Goal: Obtain resource: Download file/media

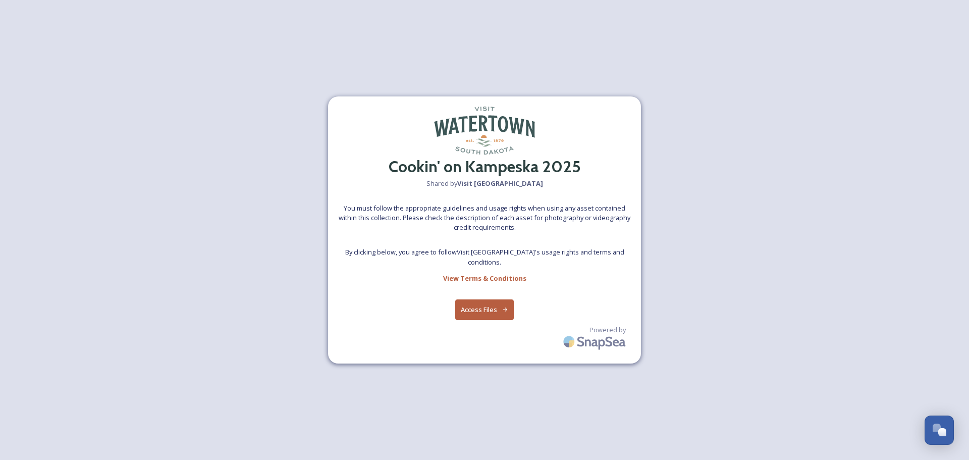
click at [473, 305] on button "Access Files" at bounding box center [484, 309] width 59 height 21
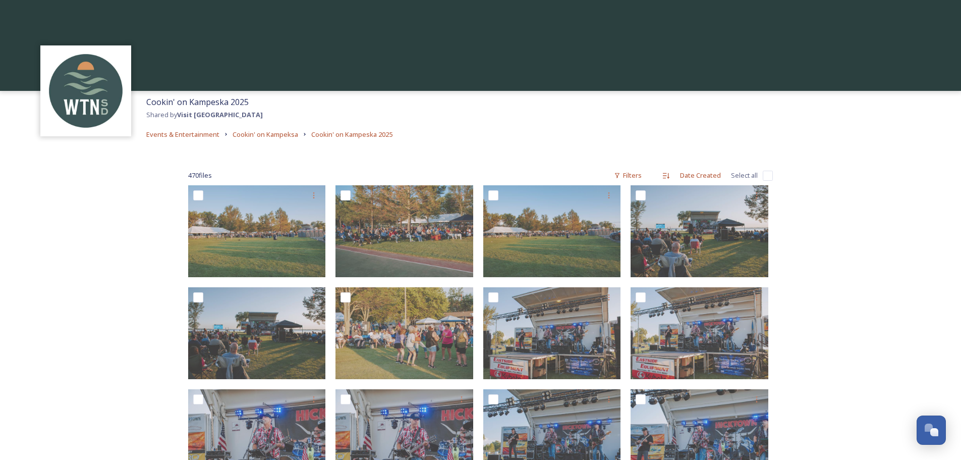
click at [766, 174] on input "checkbox" at bounding box center [768, 176] width 10 height 10
checkbox input "true"
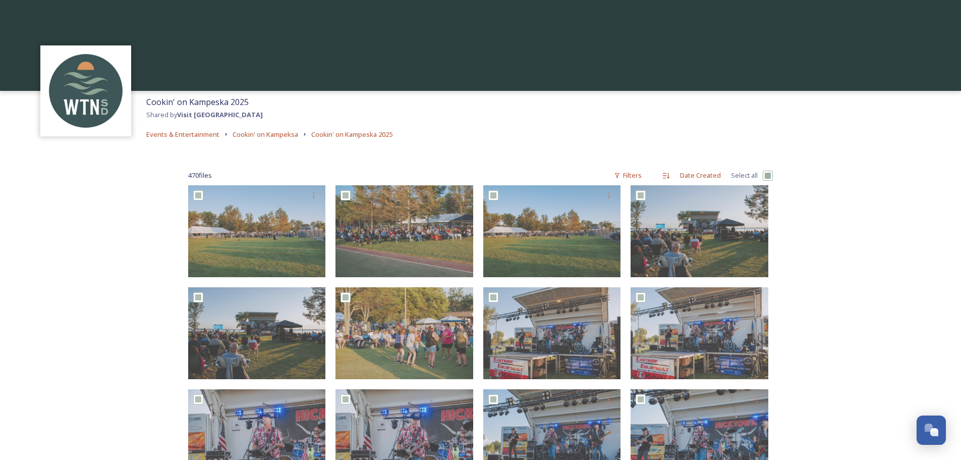
checkbox input "true"
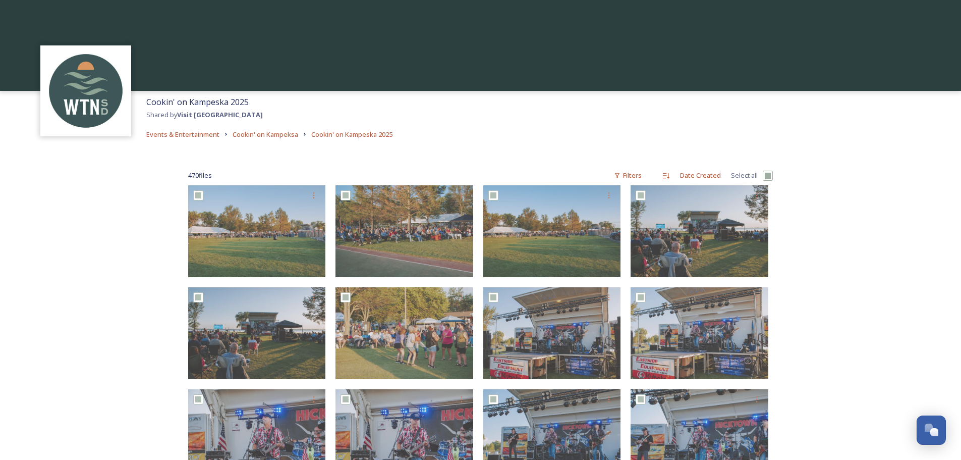
checkbox input "true"
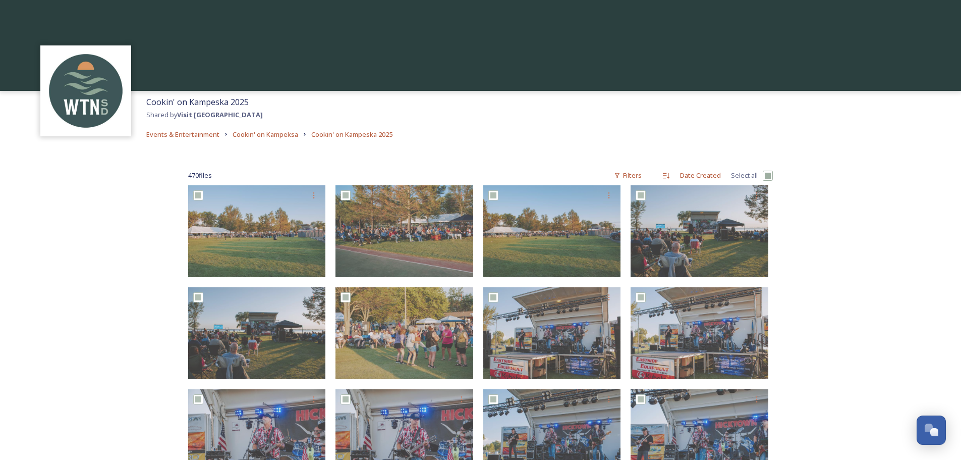
checkbox input "true"
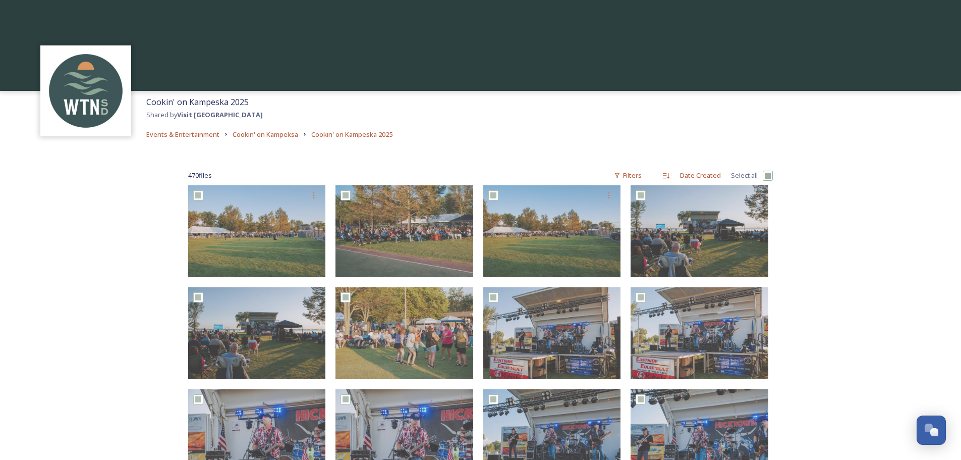
checkbox input "true"
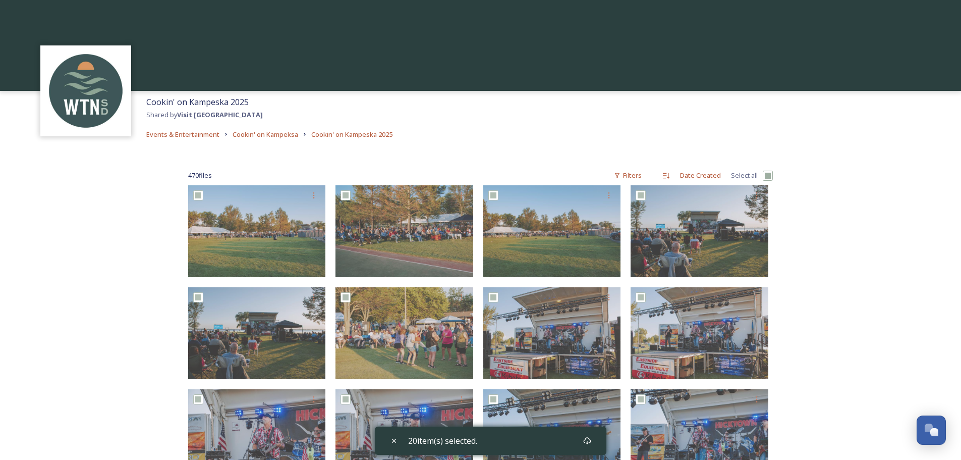
click at [769, 175] on input "checkbox" at bounding box center [768, 176] width 10 height 10
checkbox input "false"
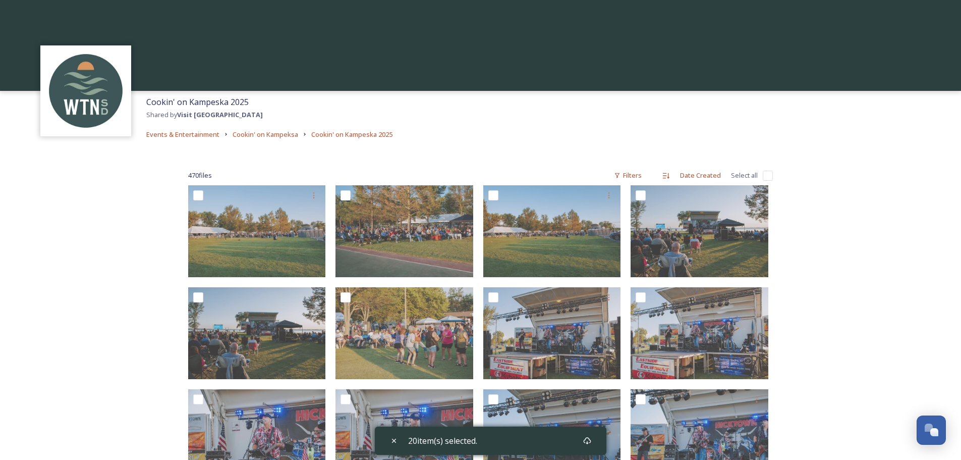
checkbox input "false"
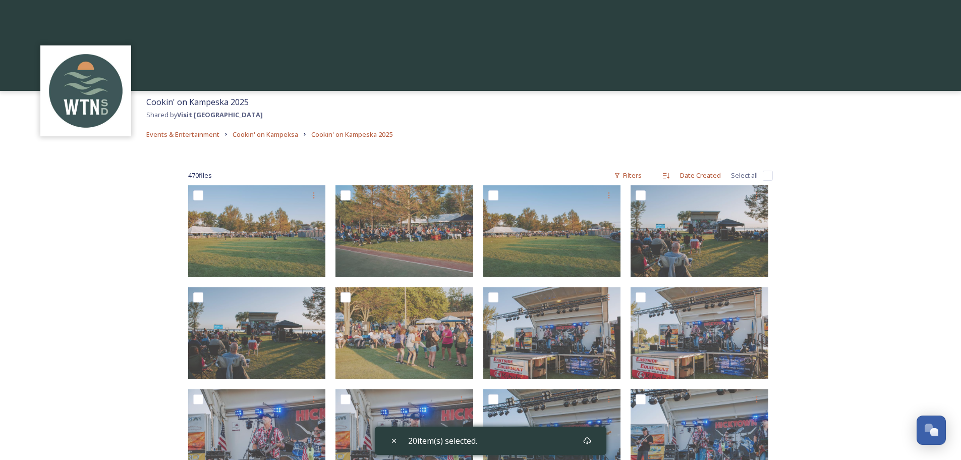
checkbox input "false"
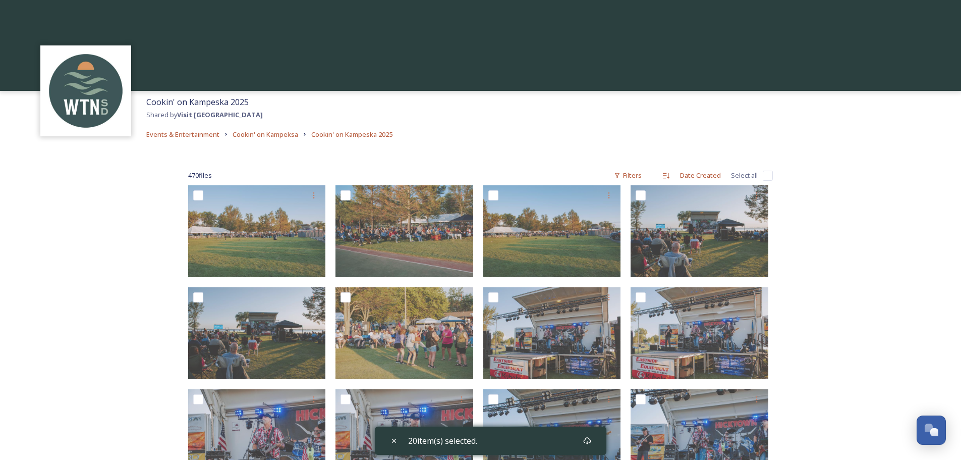
checkbox input "false"
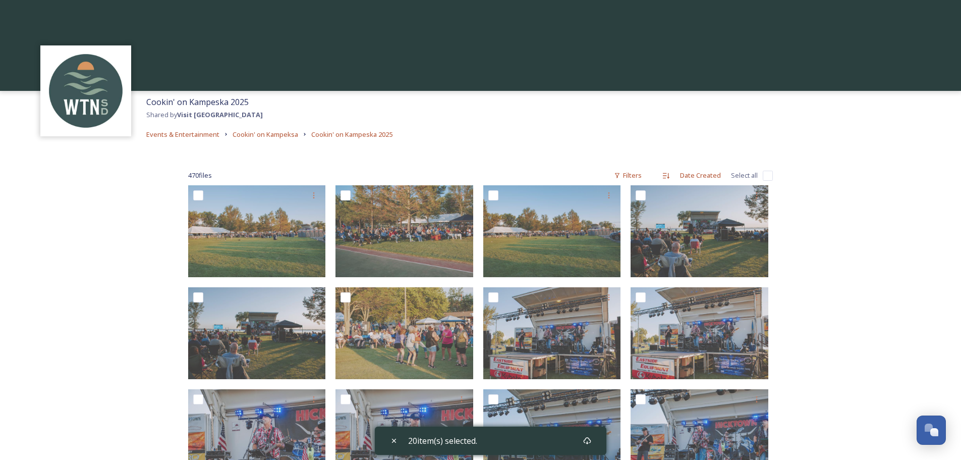
checkbox input "false"
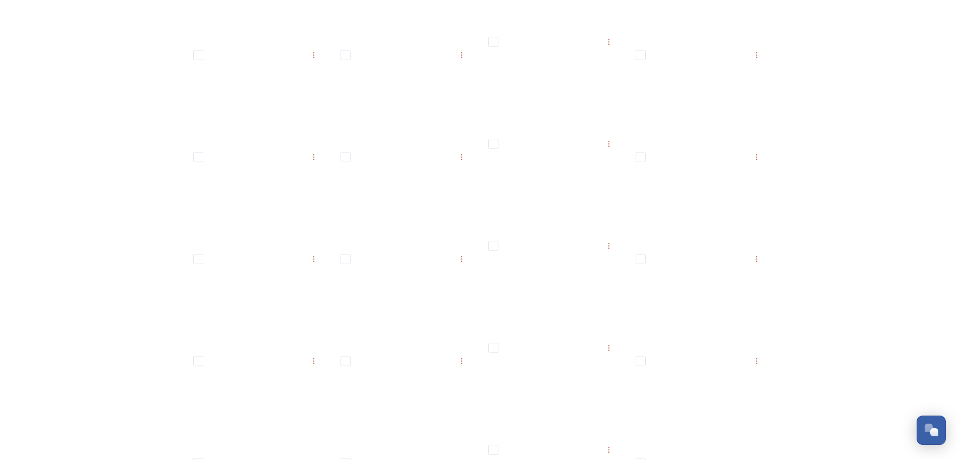
scroll to position [7978, 0]
